Goal: Find specific page/section: Find specific page/section

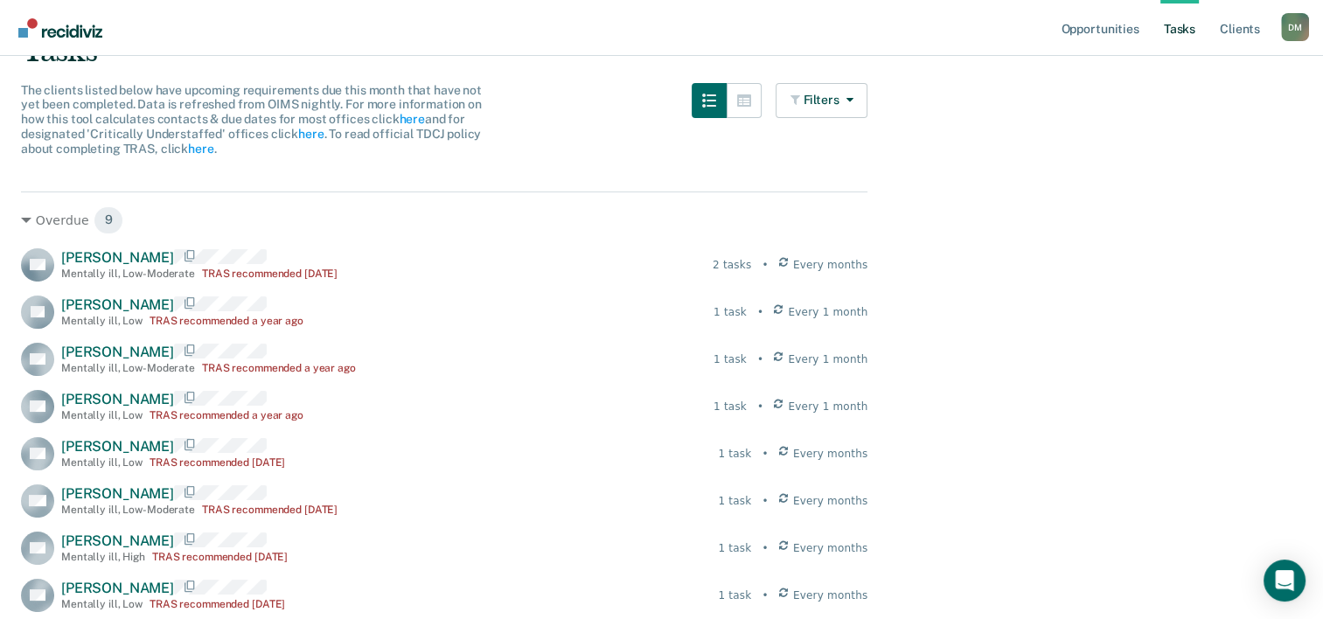
scroll to position [110, 0]
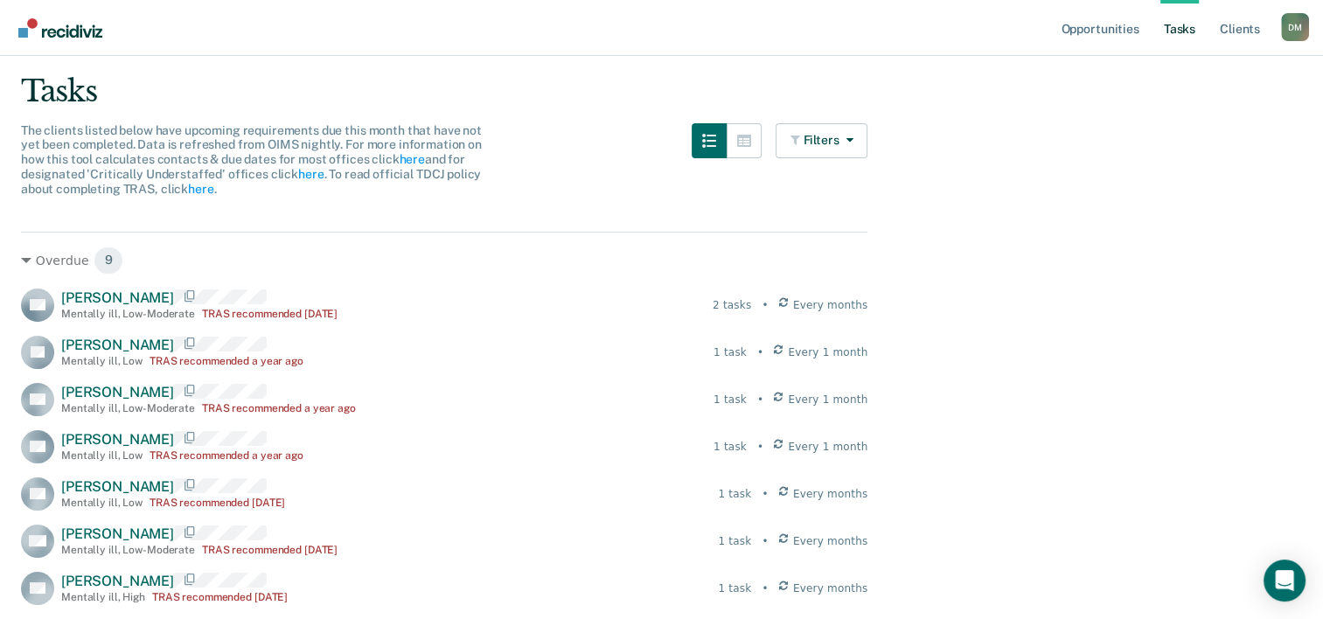
click at [663, 28] on link "Tasks" at bounding box center [1179, 28] width 38 height 56
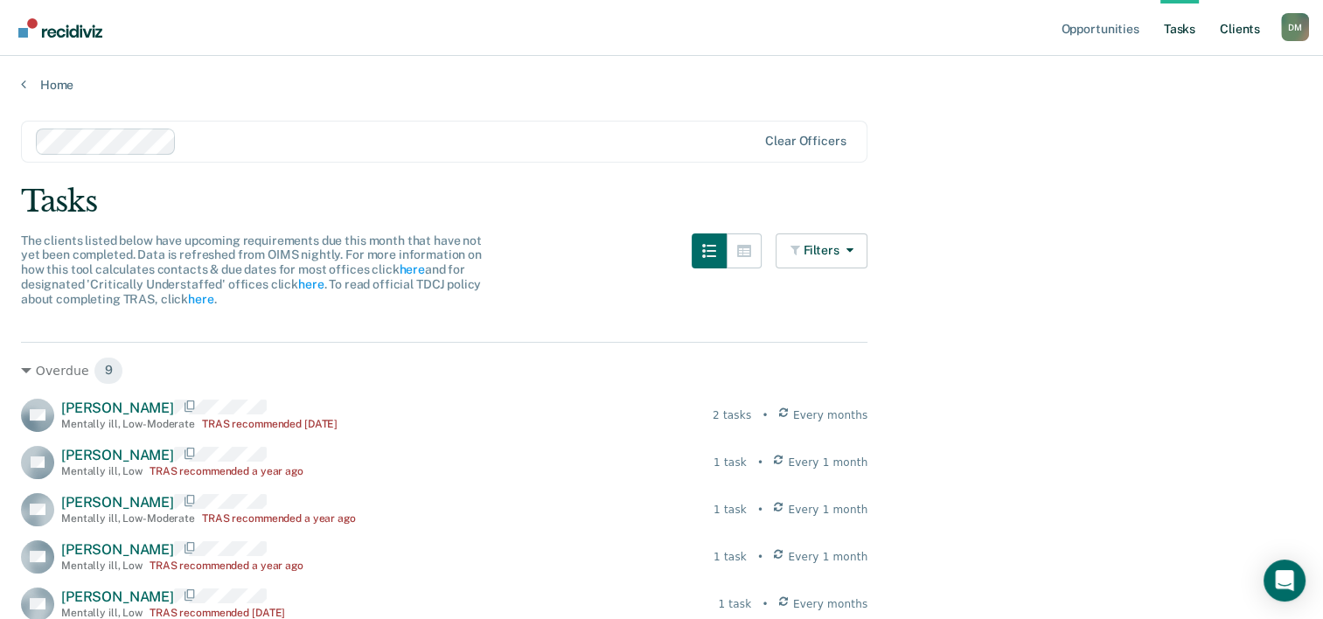
click at [663, 30] on link "Client s" at bounding box center [1239, 28] width 47 height 56
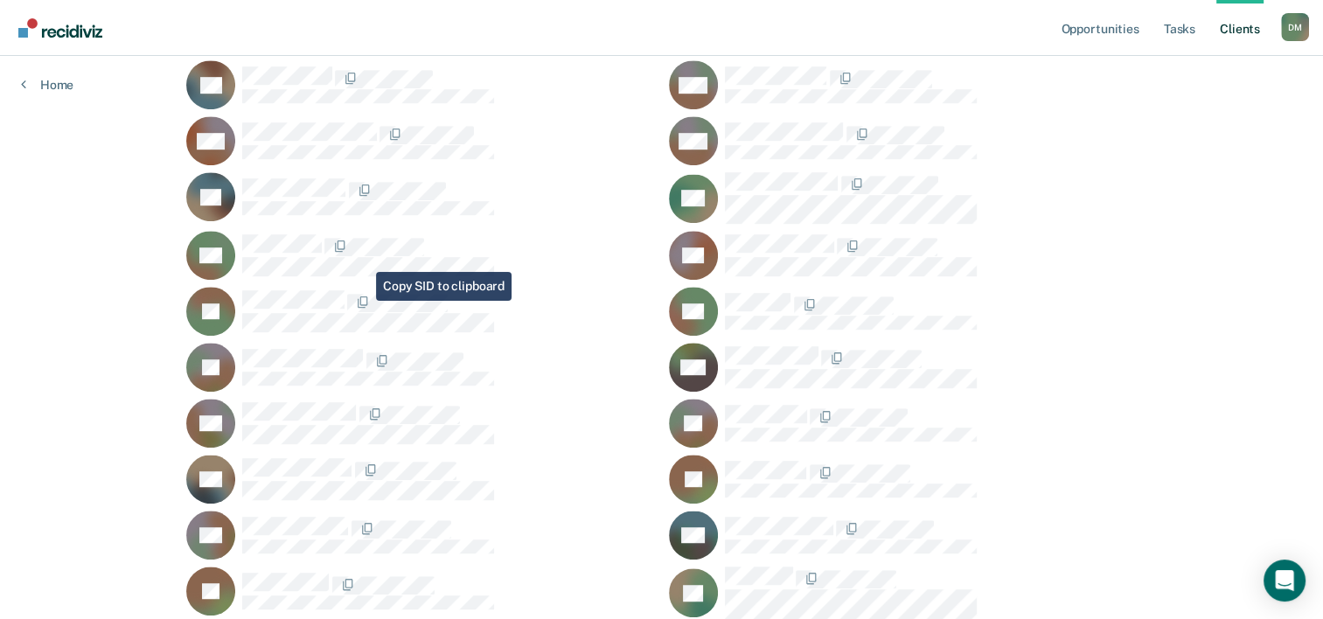
scroll to position [1049, 0]
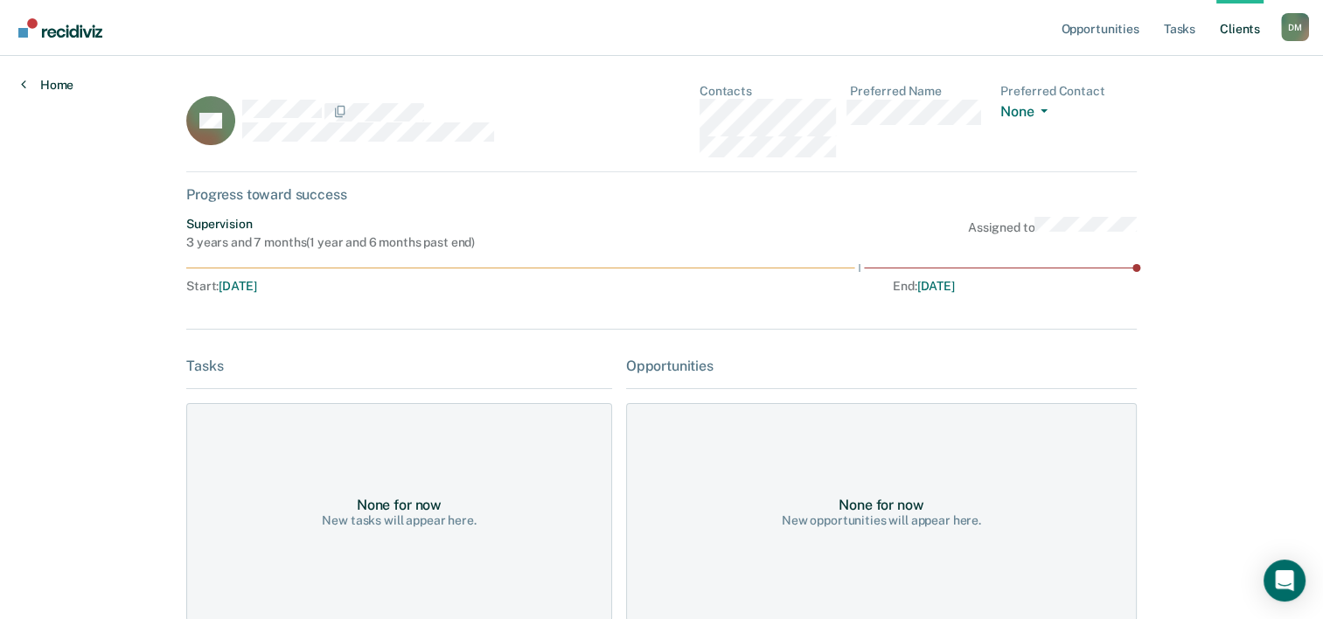
click at [23, 80] on icon at bounding box center [23, 84] width 5 height 14
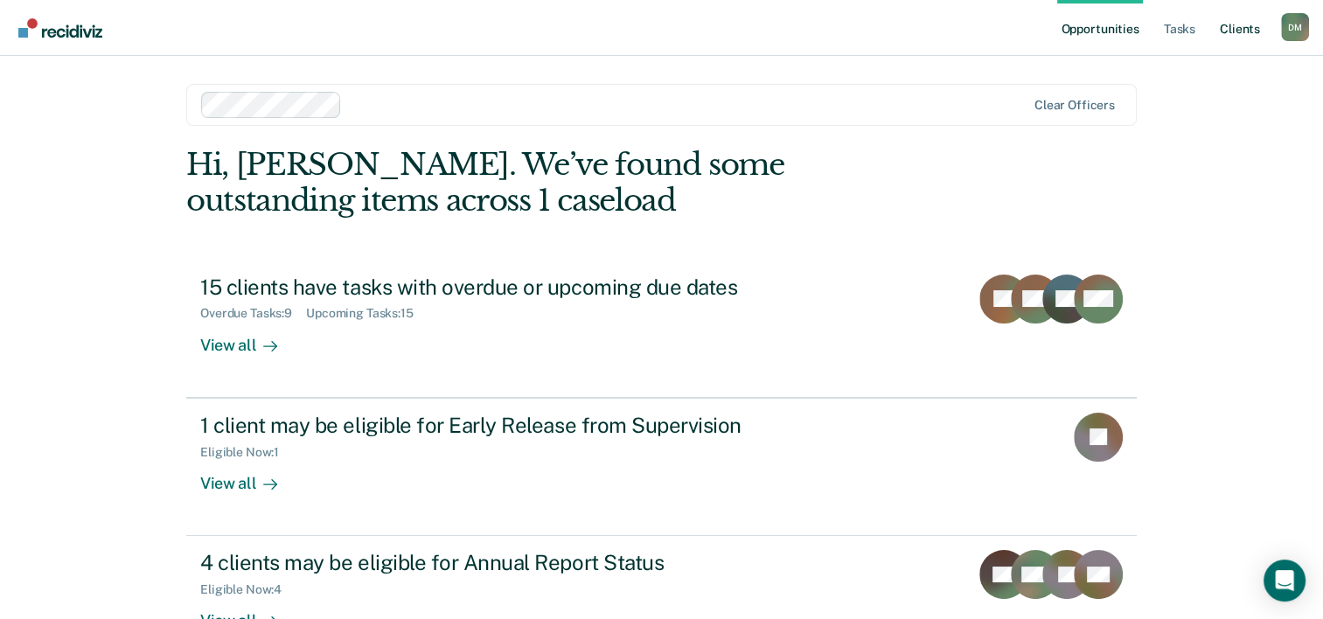
click at [663, 38] on link "Client s" at bounding box center [1239, 28] width 47 height 56
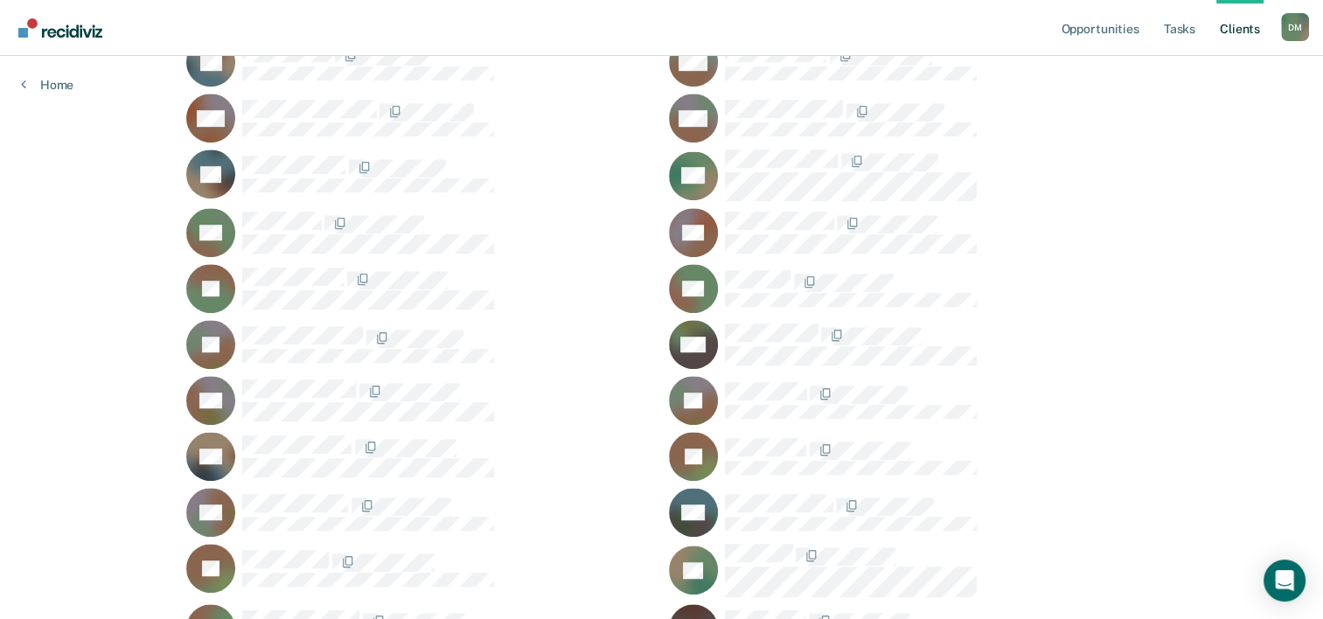
scroll to position [1119, 0]
